Goal: Task Accomplishment & Management: Manage account settings

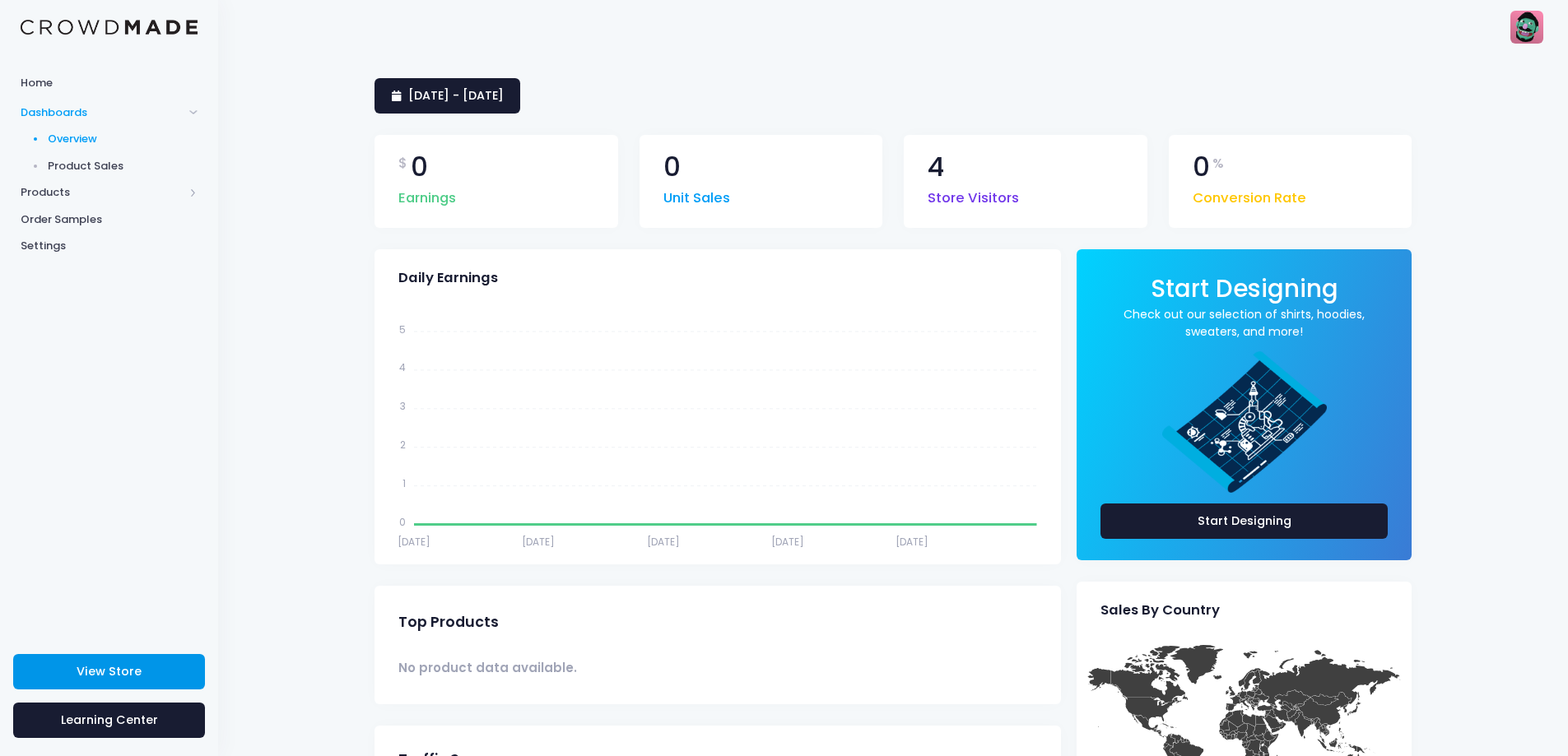
click at [156, 675] on link "View Store" at bounding box center [109, 672] width 192 height 36
click at [96, 173] on span "Product Sales" at bounding box center [123, 166] width 150 height 17
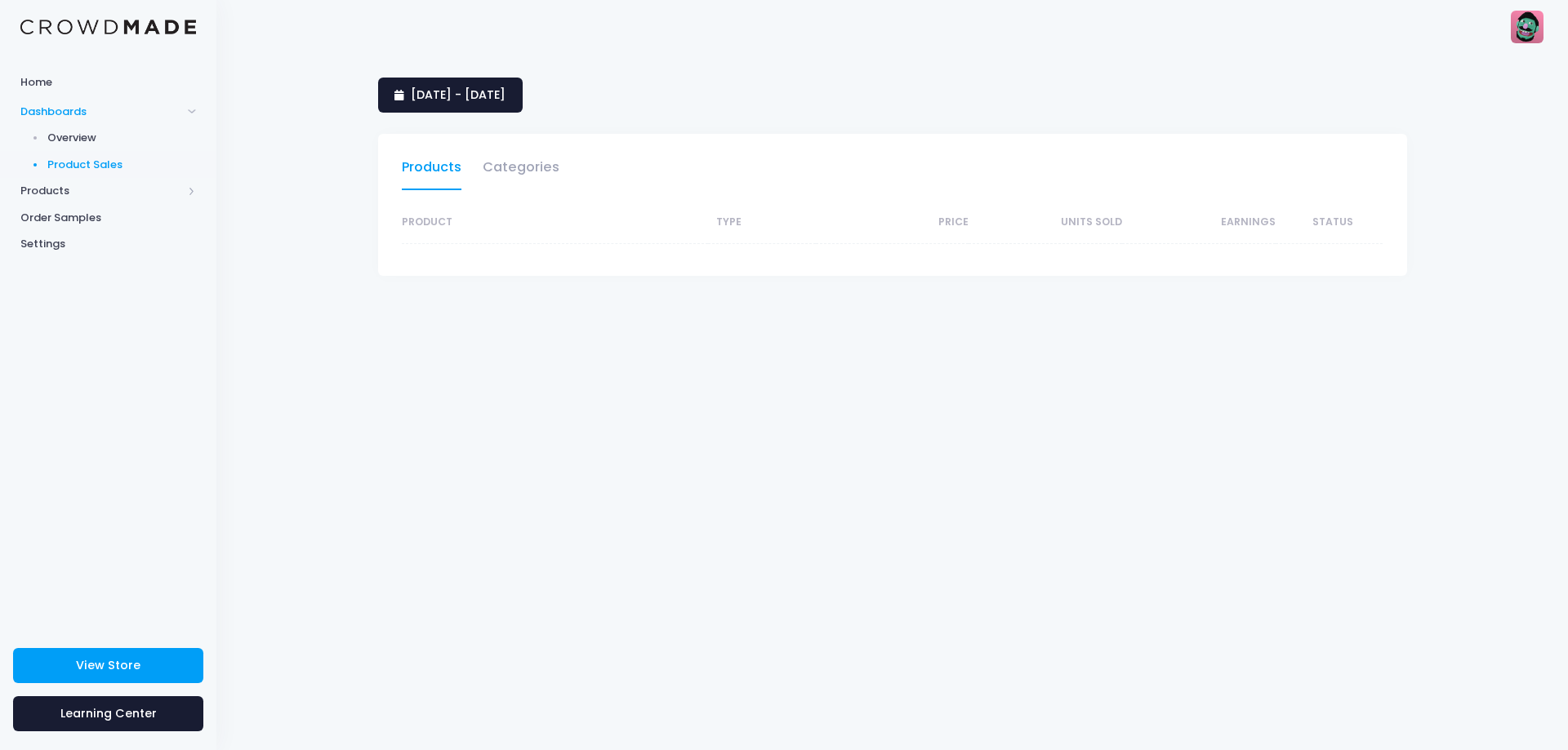
select select "25"
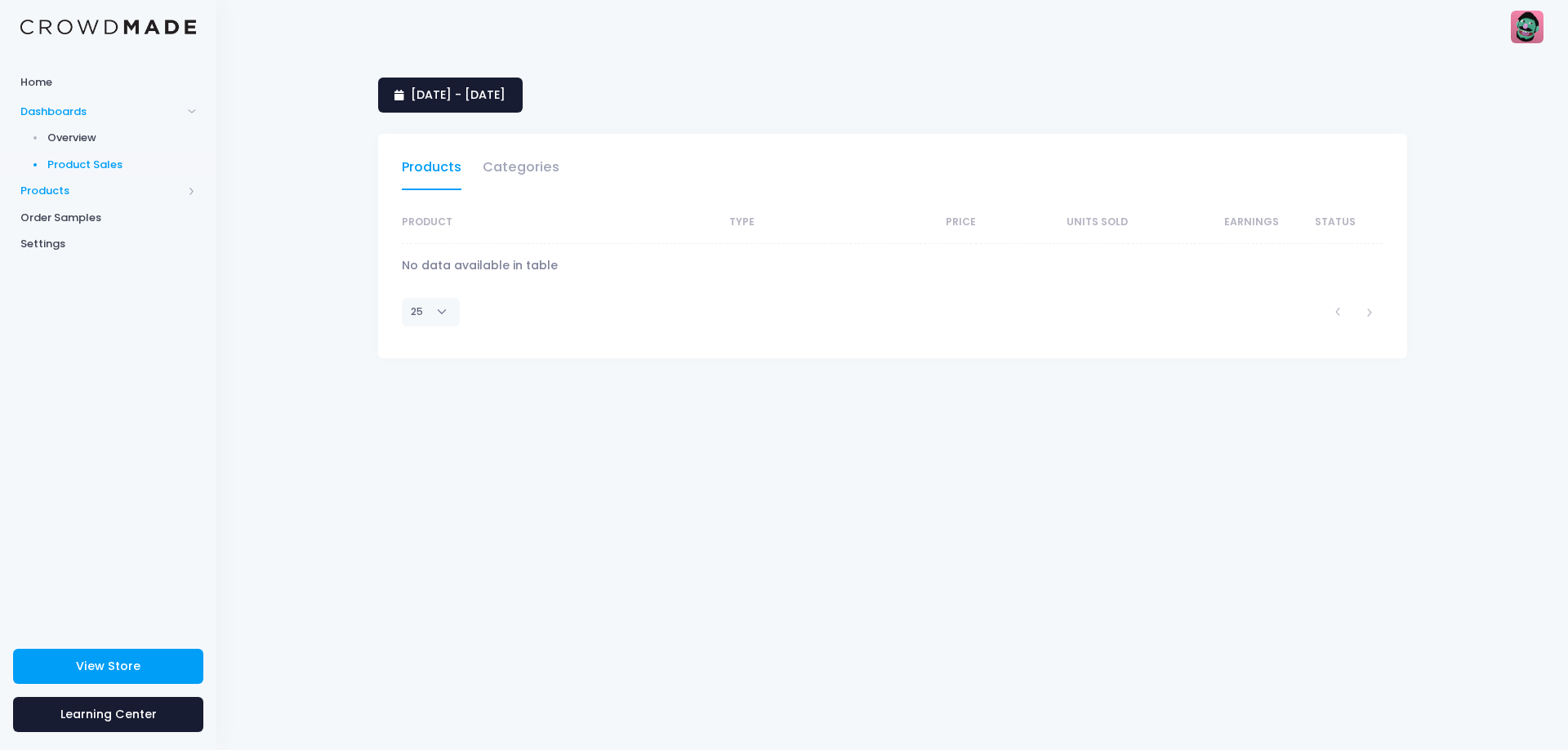
click at [59, 193] on span "Products" at bounding box center [102, 191] width 162 height 16
click at [101, 187] on span "Product Editor" at bounding box center [122, 191] width 149 height 16
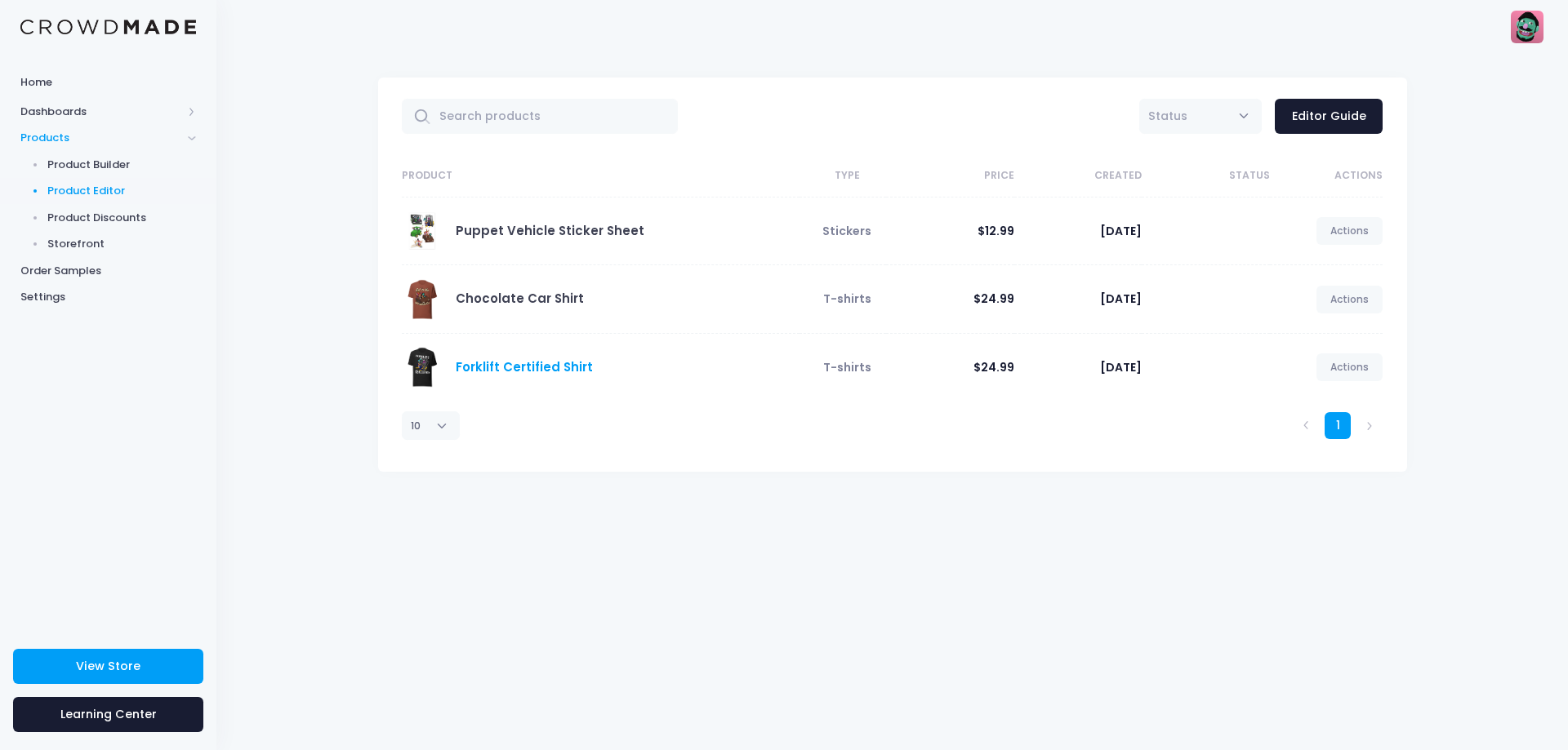
click at [539, 371] on link "Forklift Certified Shirt" at bounding box center [524, 367] width 137 height 17
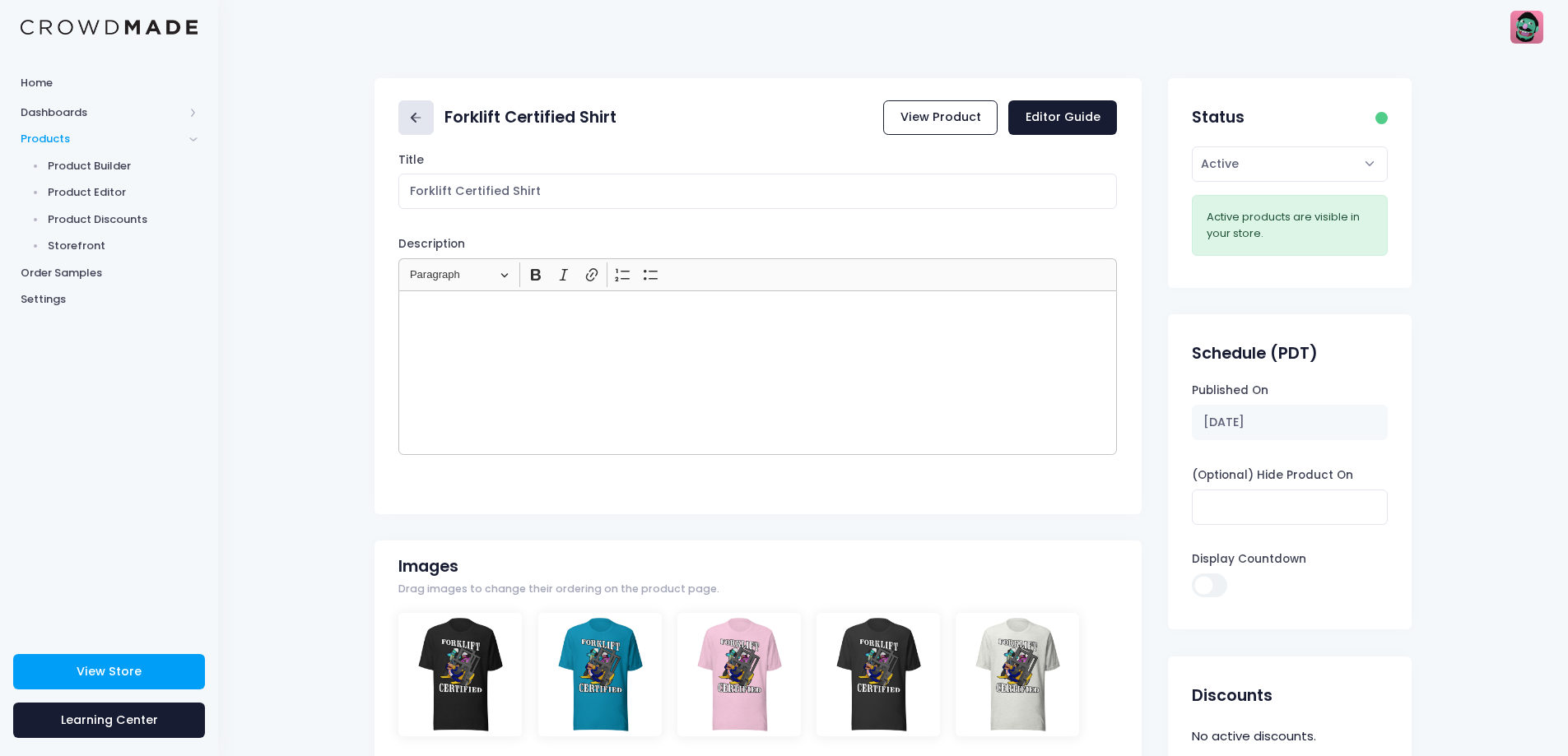
click at [426, 117] on icon at bounding box center [416, 118] width 19 height 19
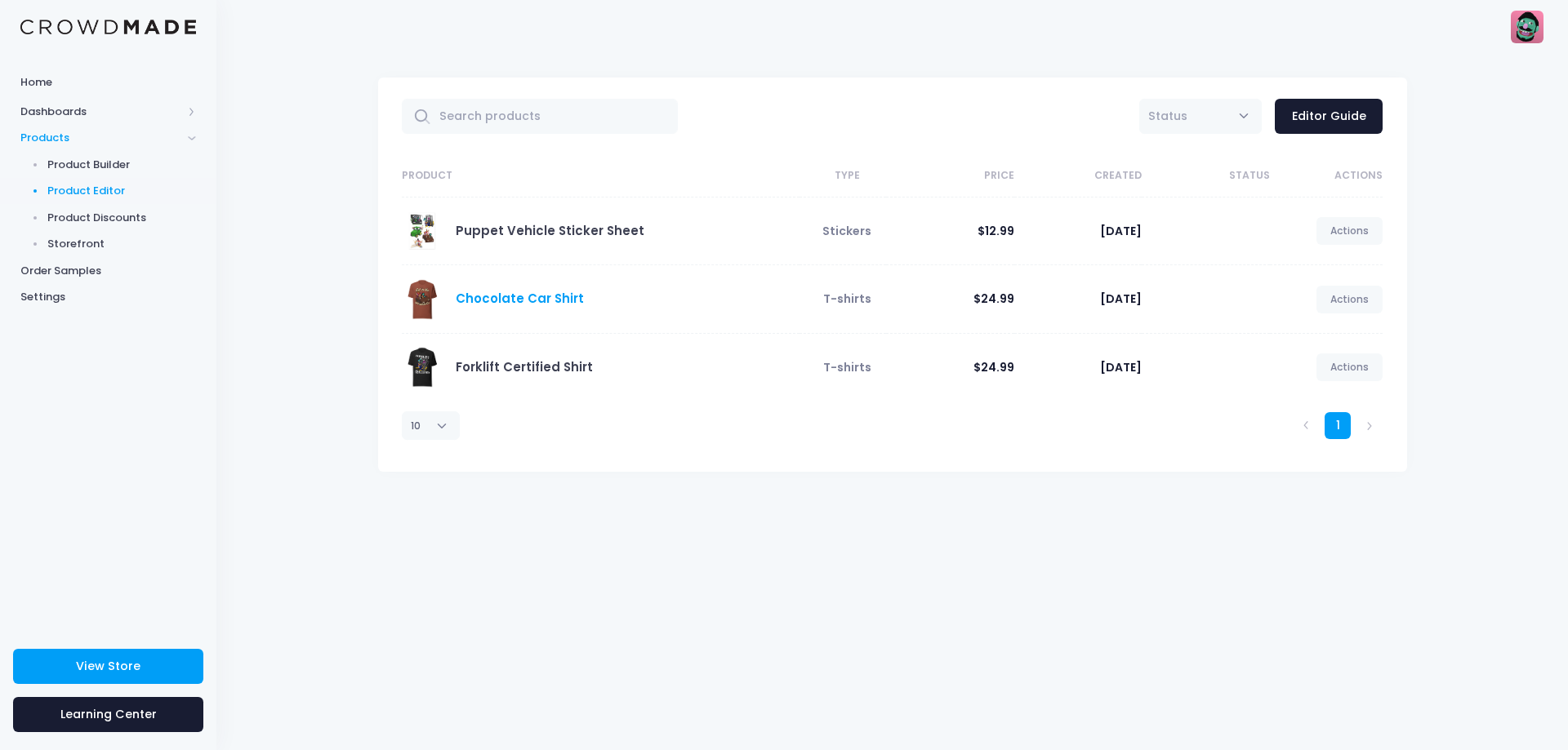
click at [534, 301] on link "Chocolate Car Shirt" at bounding box center [520, 298] width 128 height 17
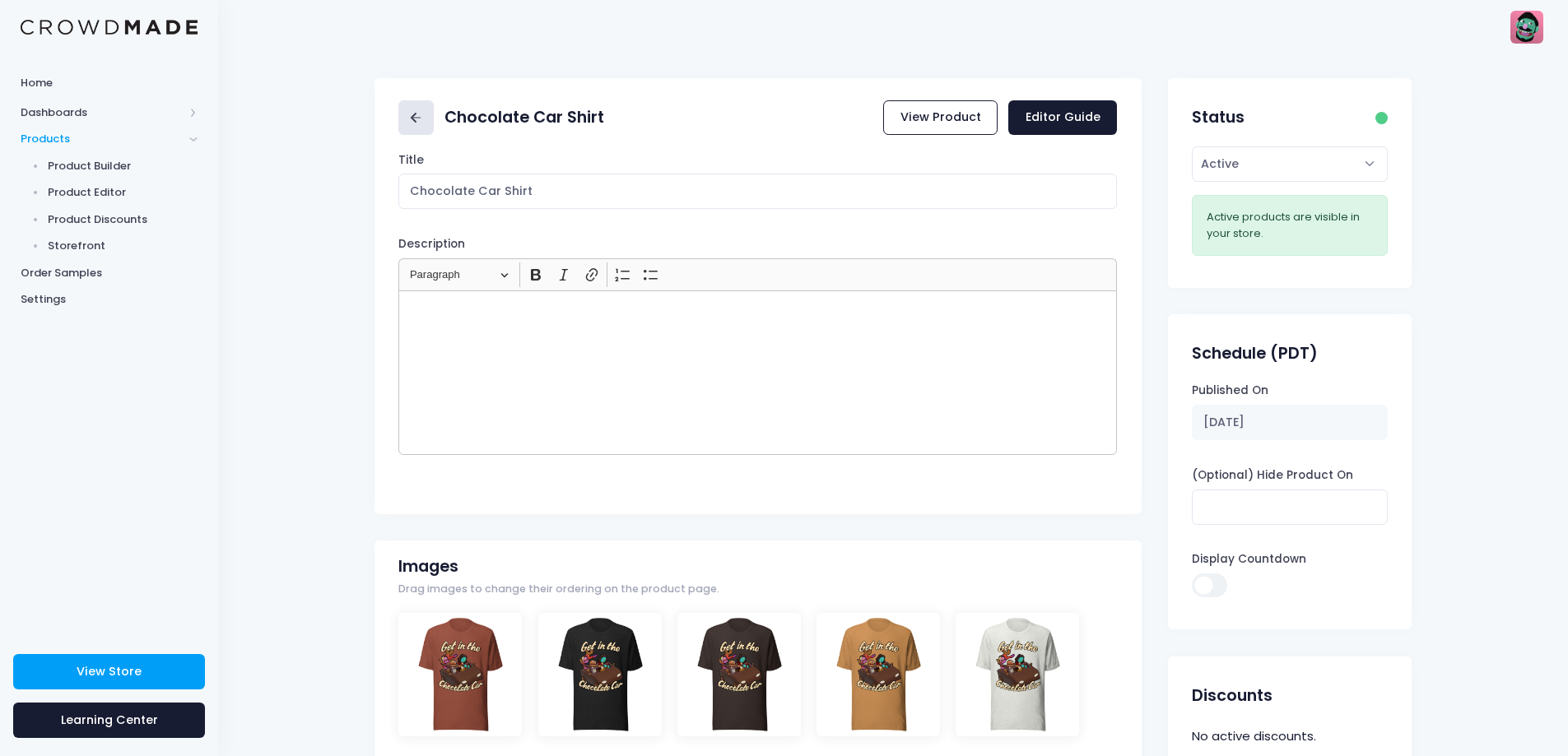
click at [407, 116] on link at bounding box center [415, 118] width 36 height 36
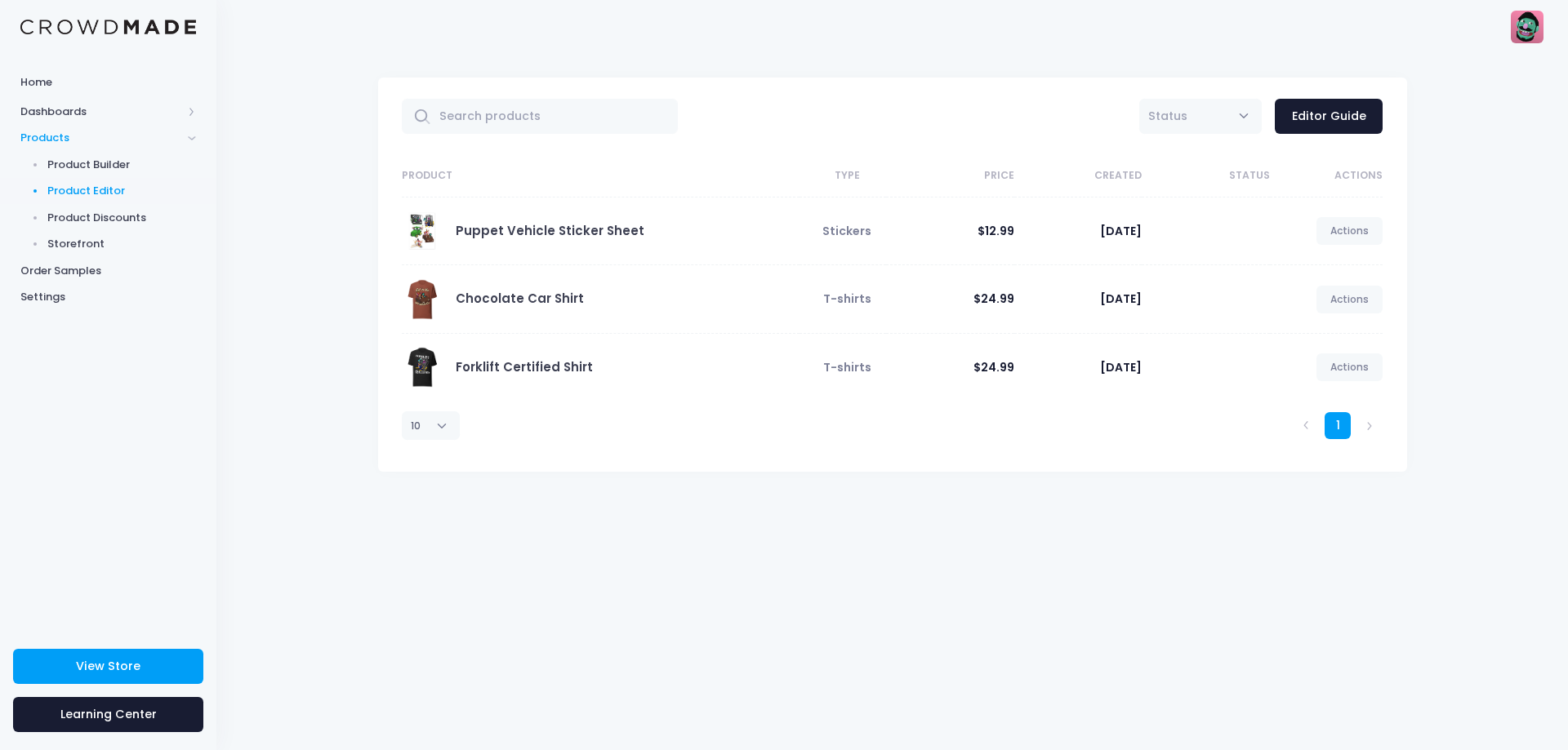
click at [515, 240] on div "Puppet Vehicle Sticker Sheet" at bounding box center [550, 231] width 189 height 18
click at [515, 228] on link "Puppet Vehicle Sticker Sheet" at bounding box center [550, 231] width 189 height 17
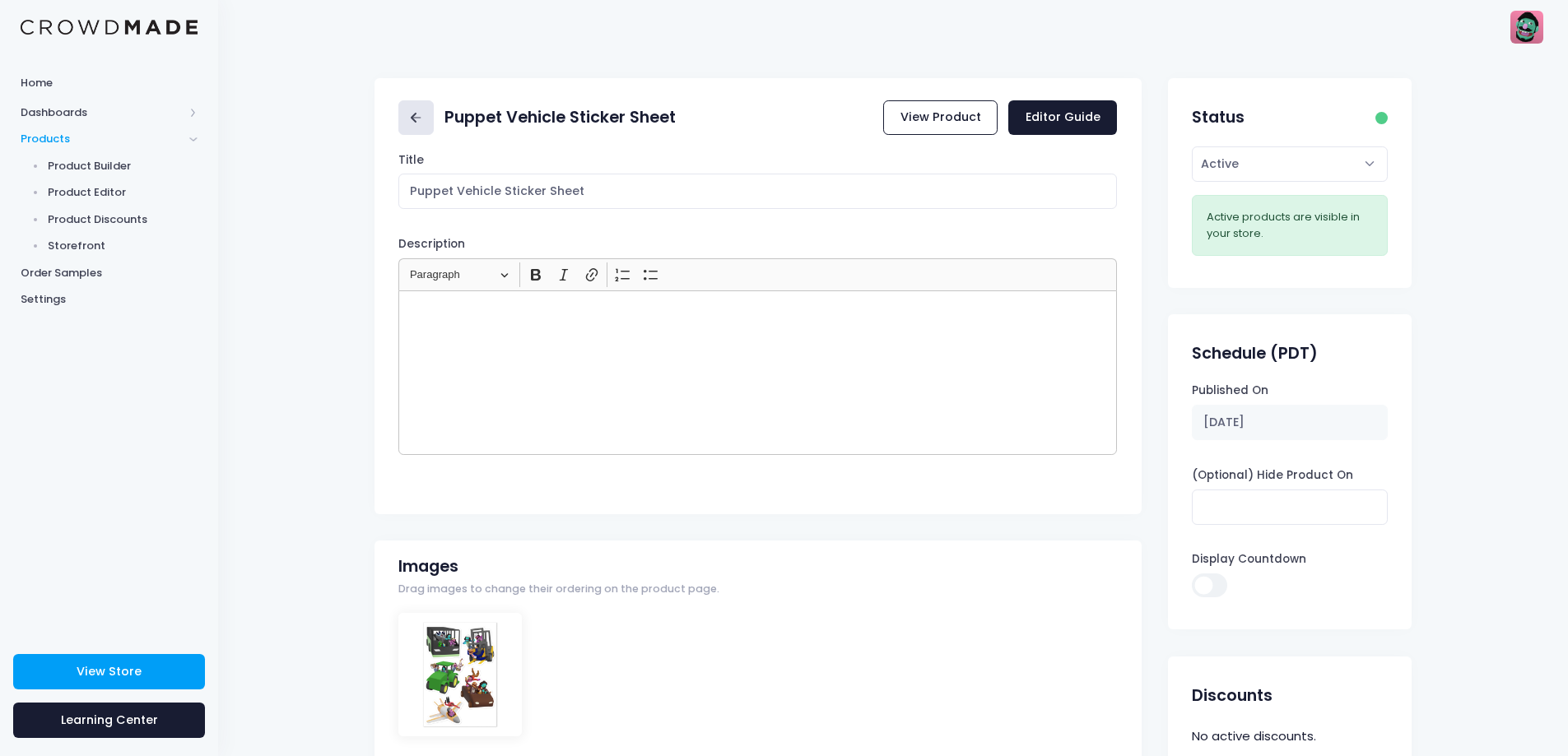
click at [406, 104] on link at bounding box center [415, 118] width 36 height 36
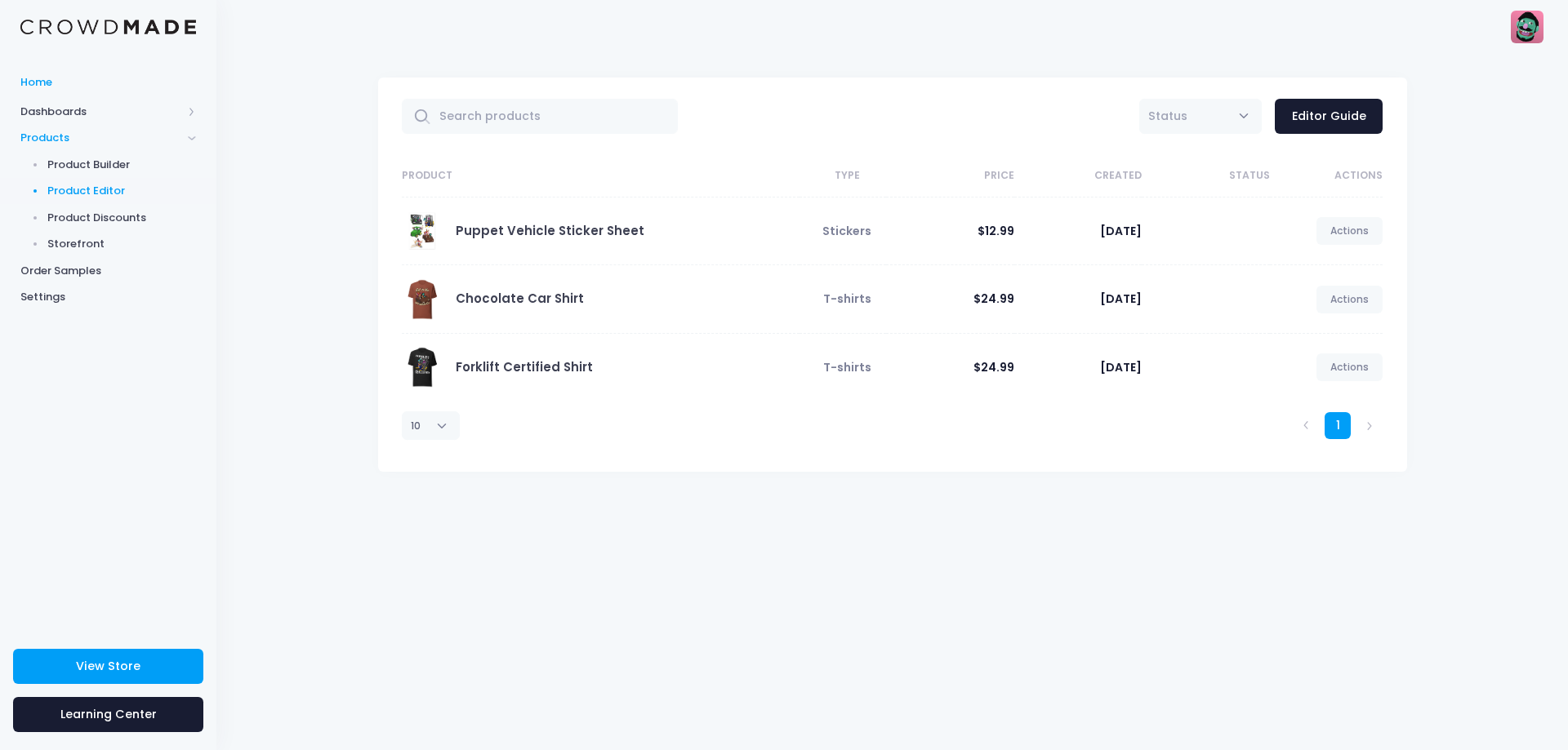
click at [84, 80] on span "Home" at bounding box center [109, 82] width 176 height 16
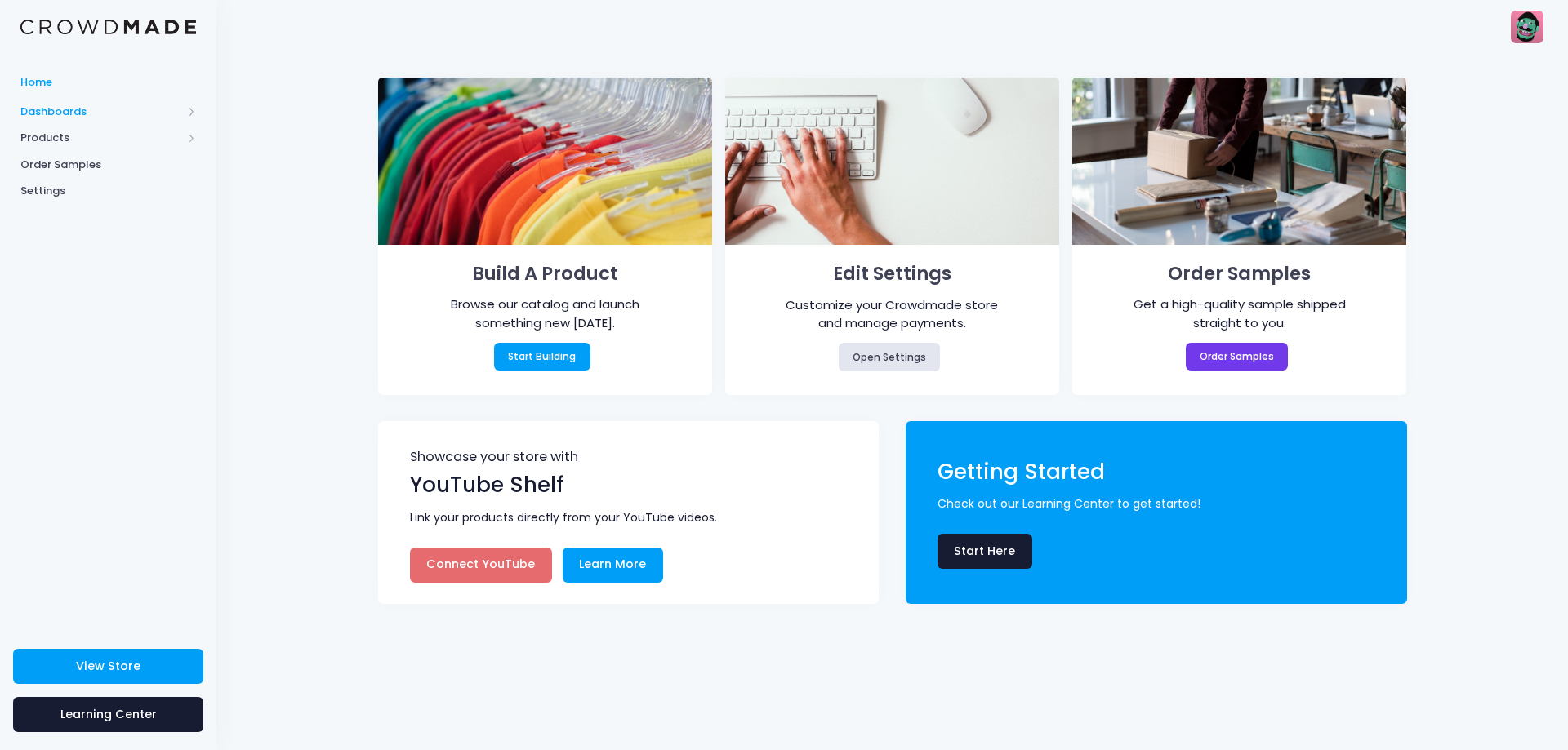
click at [61, 115] on span "Dashboards" at bounding box center [102, 111] width 162 height 16
click at [70, 133] on span "Overview" at bounding box center [122, 138] width 149 height 16
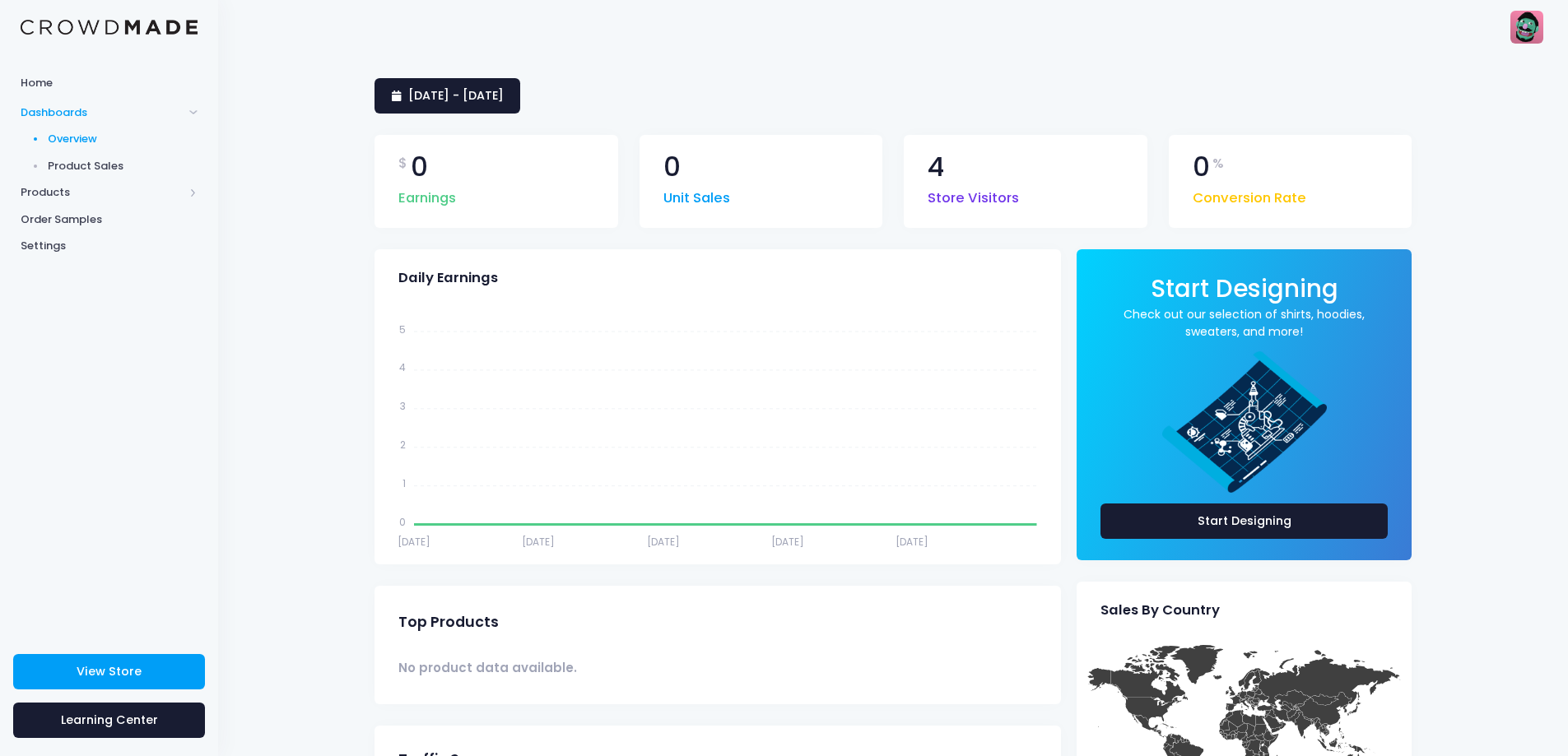
click at [110, 160] on span "Product Sales" at bounding box center [123, 166] width 150 height 17
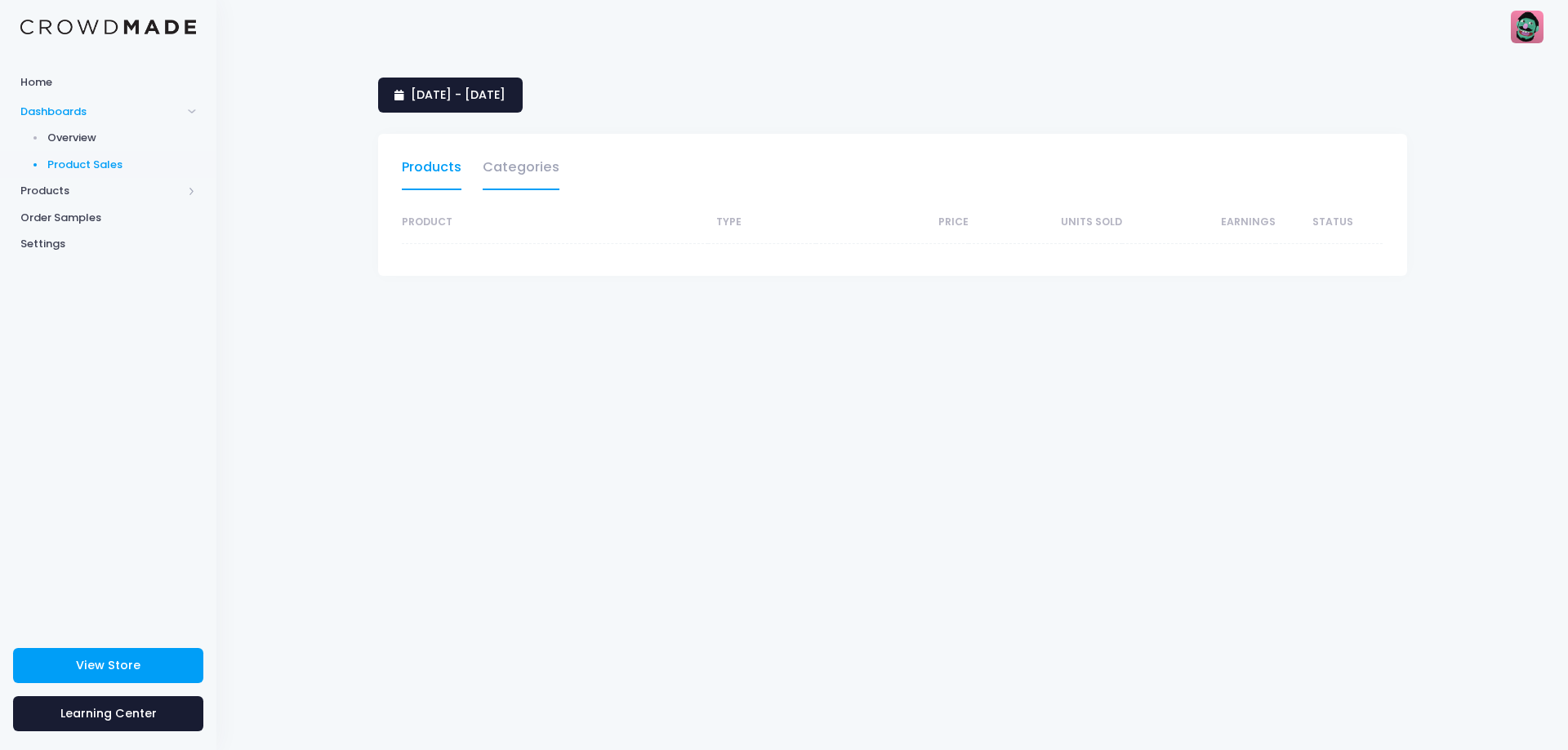
select select "25"
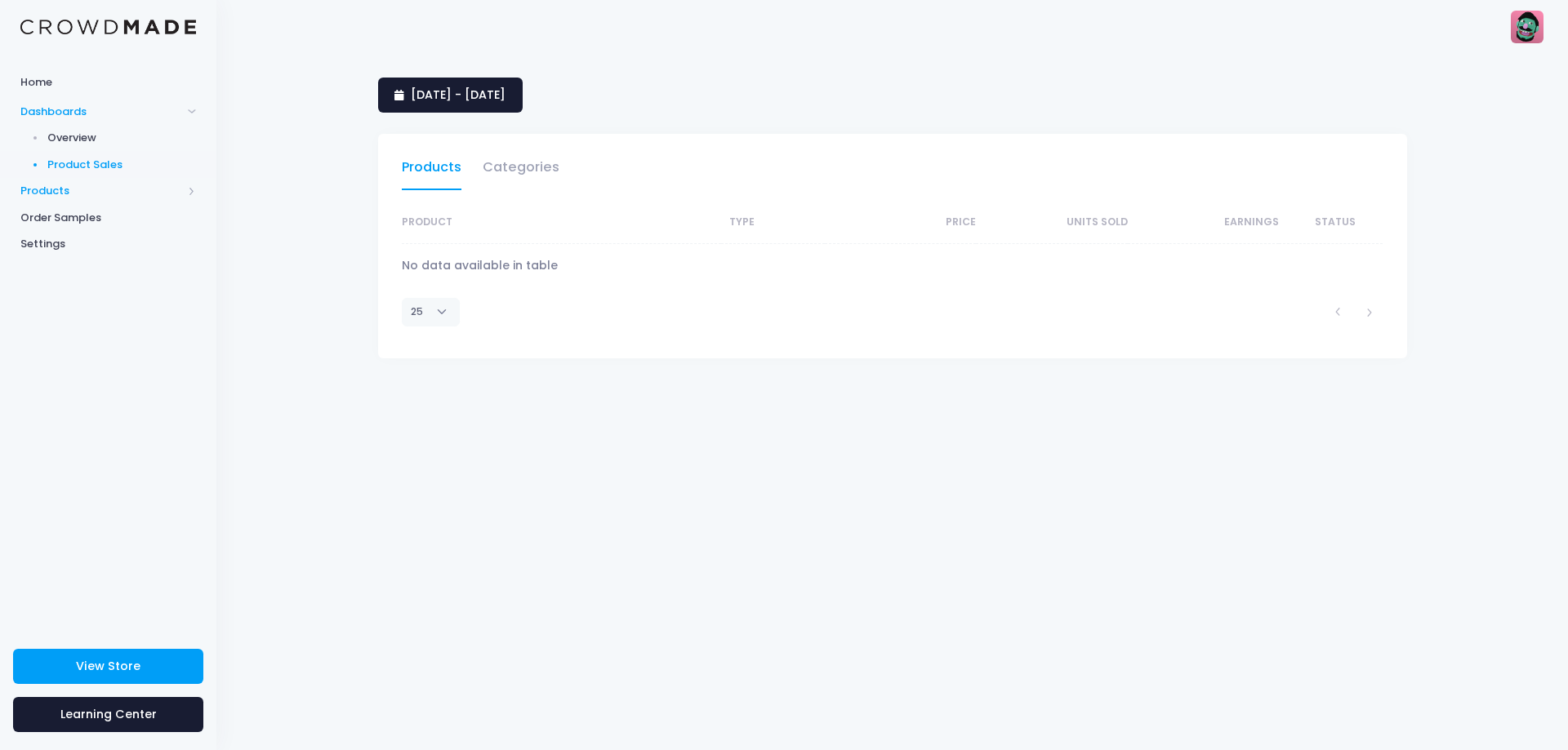
click at [76, 187] on span "Products" at bounding box center [102, 191] width 162 height 16
click at [96, 187] on span "Product Editor" at bounding box center [122, 191] width 149 height 16
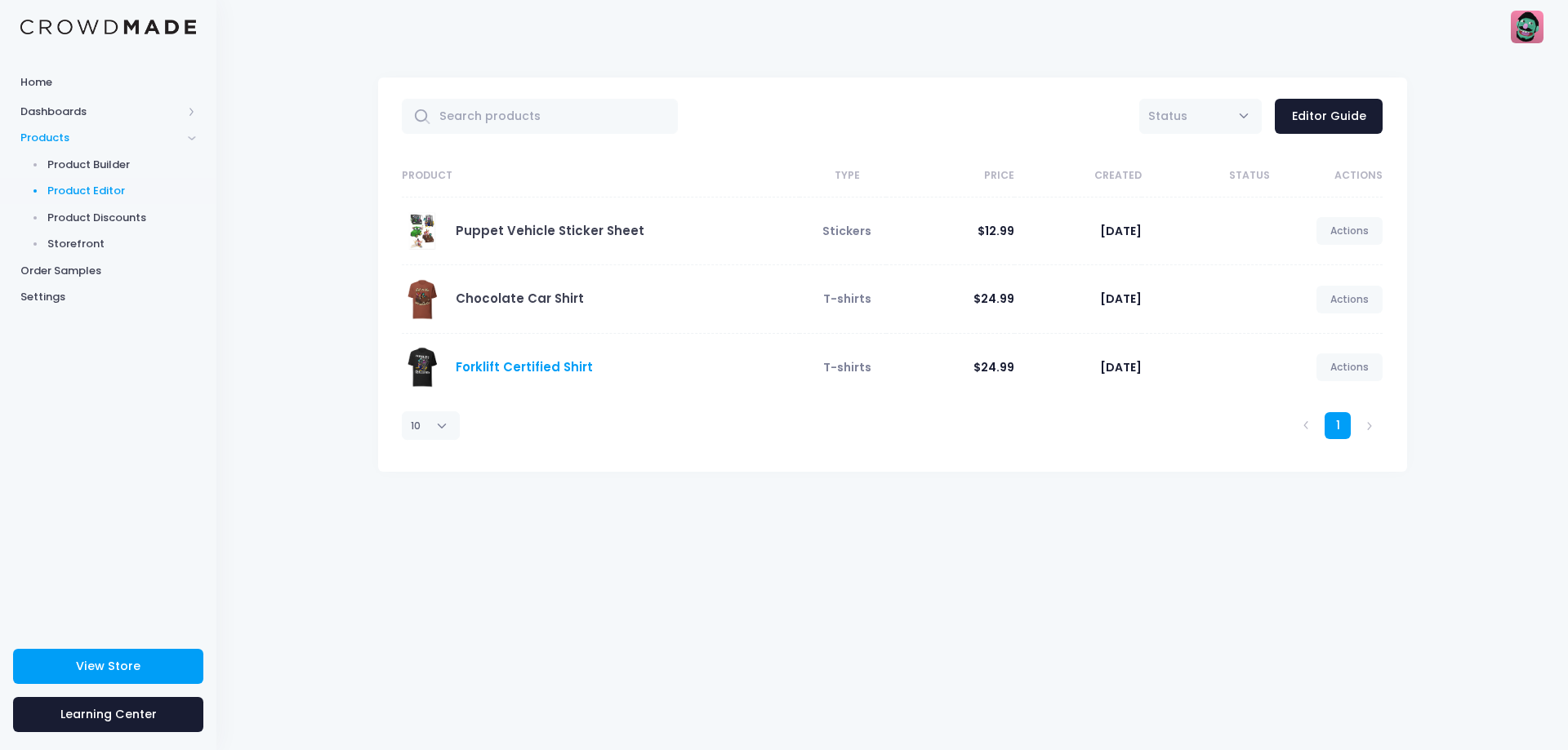
click at [544, 360] on link "Forklift Certified Shirt" at bounding box center [524, 367] width 137 height 17
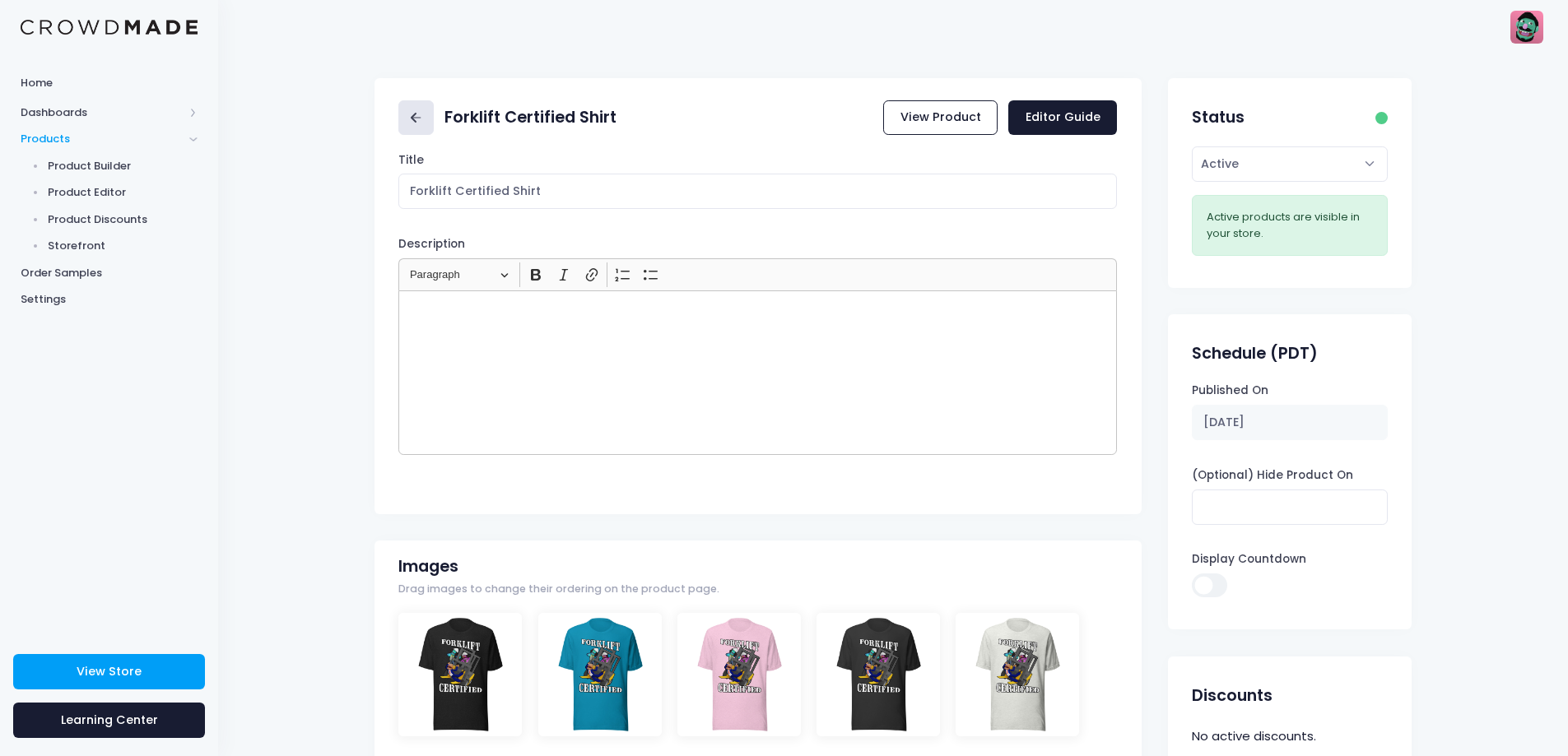
click at [406, 106] on link at bounding box center [415, 118] width 36 height 36
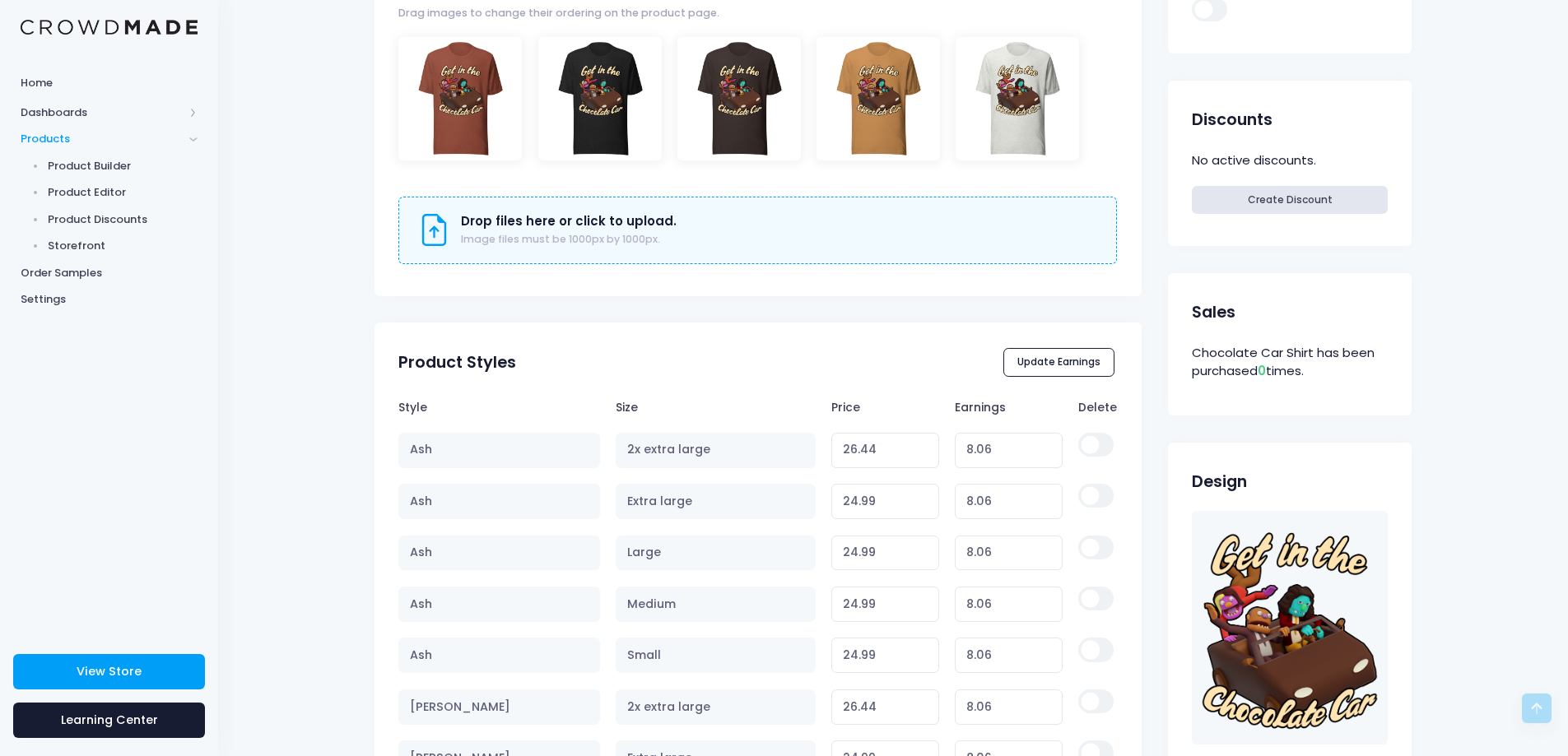
scroll to position [83, 0]
